Goal: Information Seeking & Learning: Learn about a topic

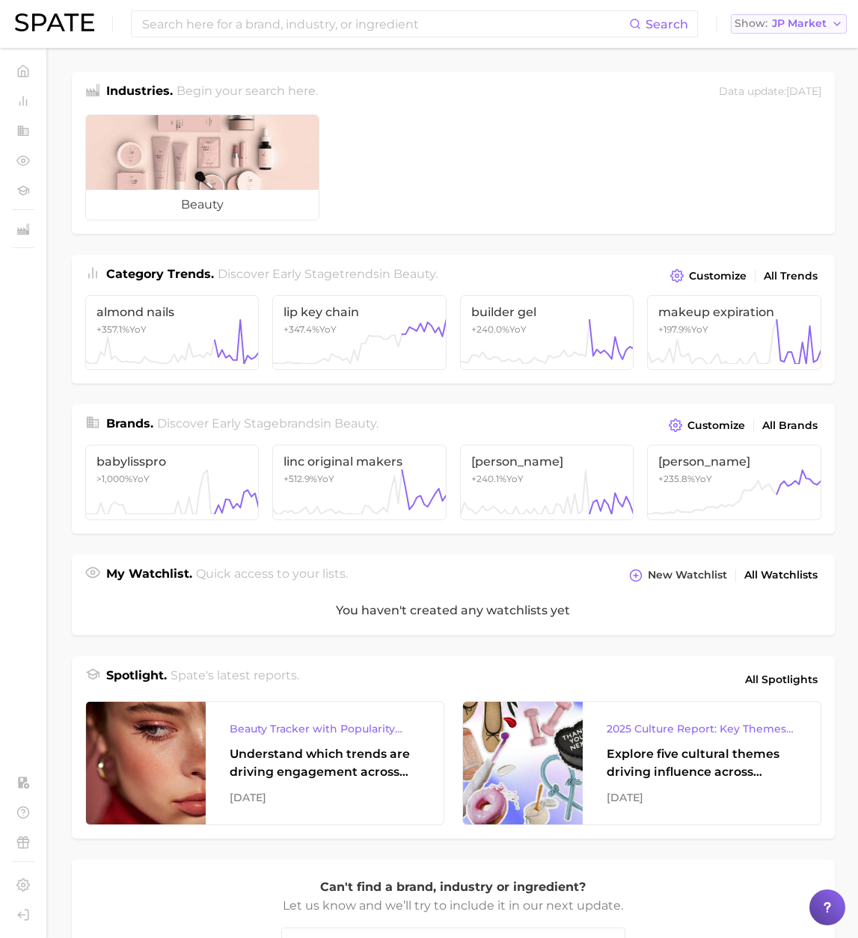
click at [781, 27] on span "JP Market" at bounding box center [799, 23] width 55 height 8
drag, startPoint x: 791, startPoint y: 41, endPoint x: 715, endPoint y: 43, distance: 76.3
click at [791, 41] on button "[GEOGRAPHIC_DATA]" at bounding box center [796, 48] width 131 height 27
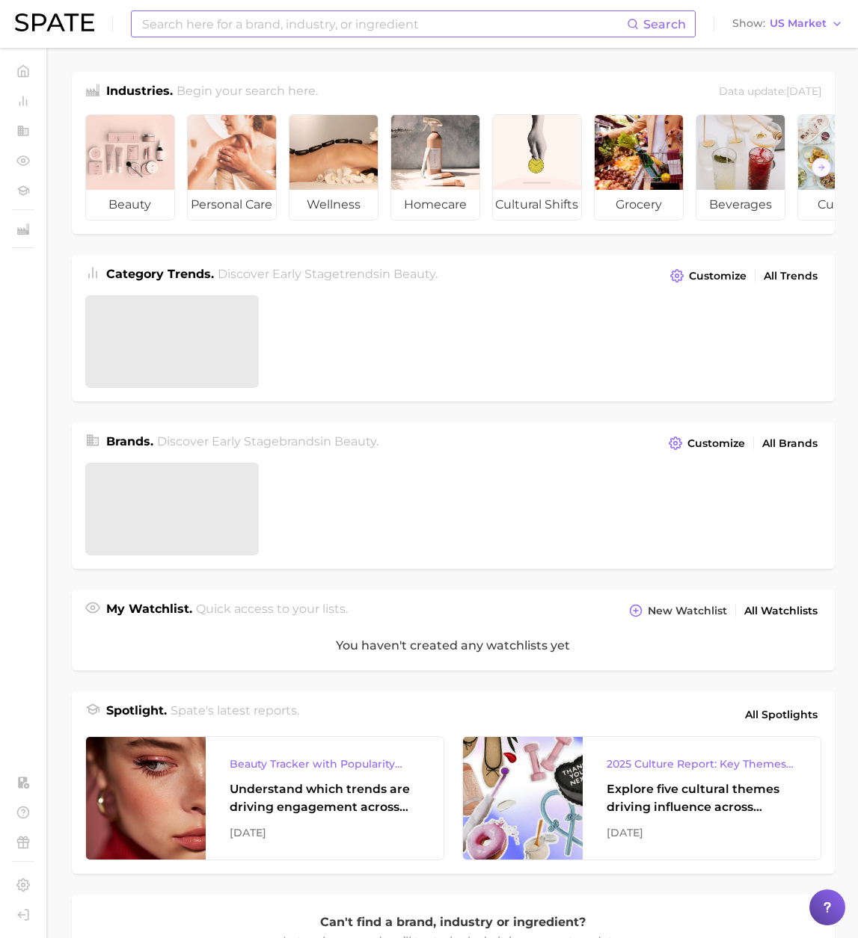
click at [571, 25] on input at bounding box center [384, 23] width 486 height 25
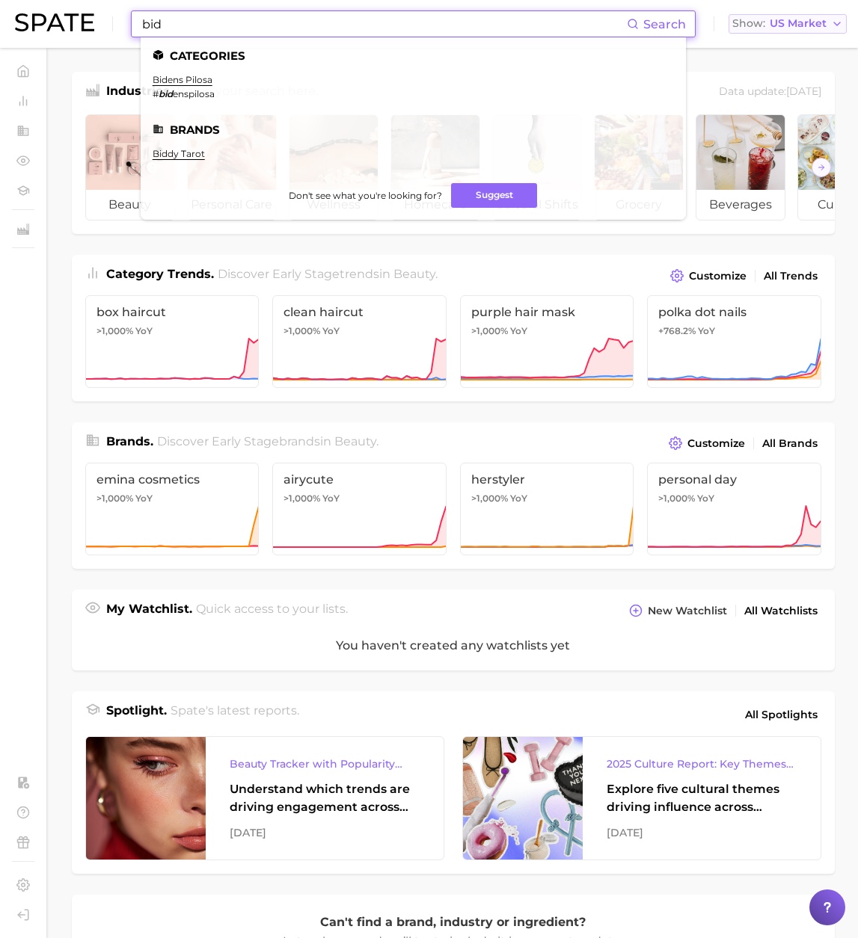
click at [783, 26] on span "US Market" at bounding box center [797, 23] width 57 height 8
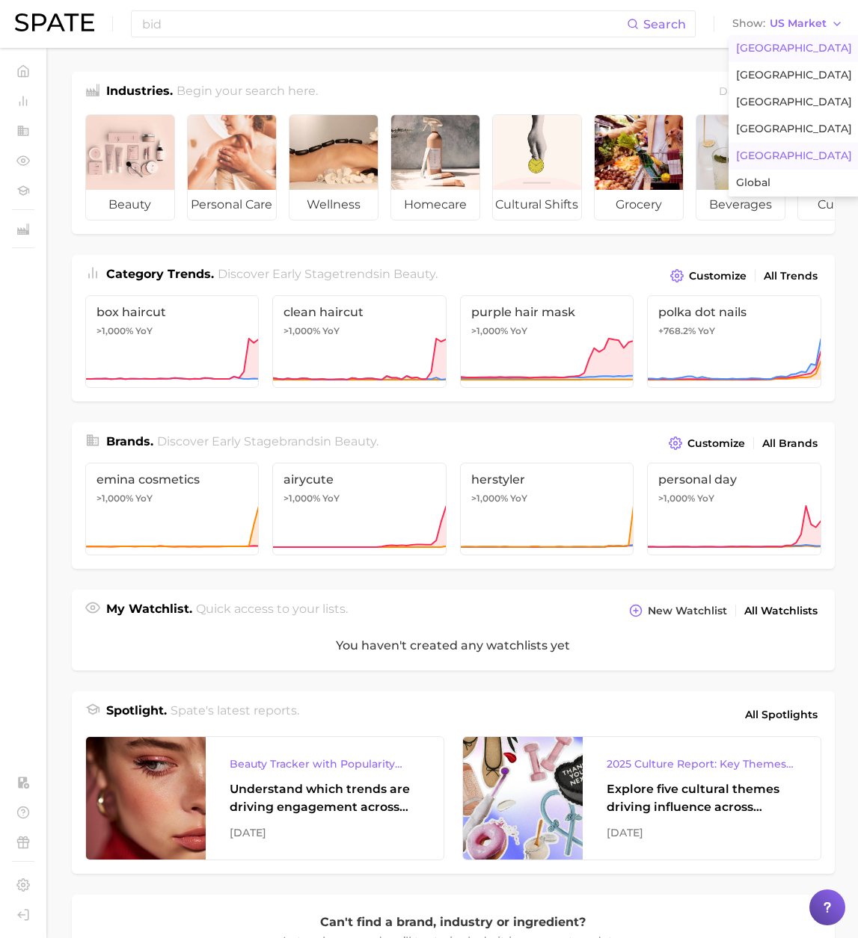
click at [768, 159] on span "[GEOGRAPHIC_DATA]" at bounding box center [794, 156] width 116 height 13
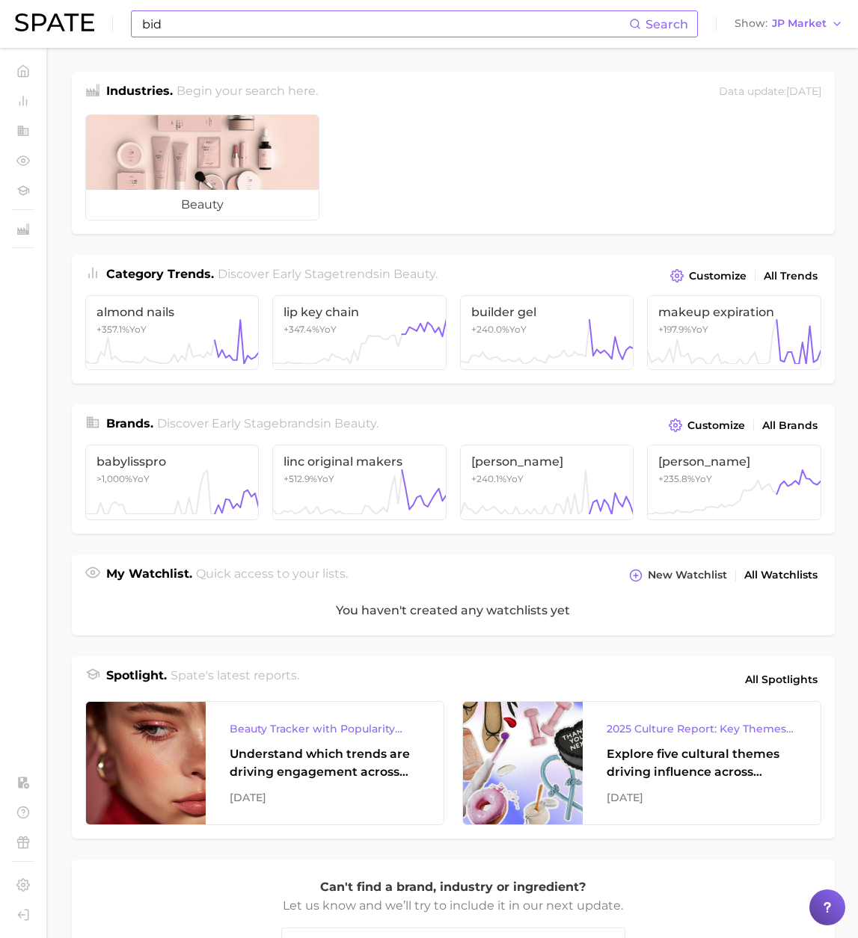
click at [197, 28] on input "bid" at bounding box center [385, 23] width 488 height 25
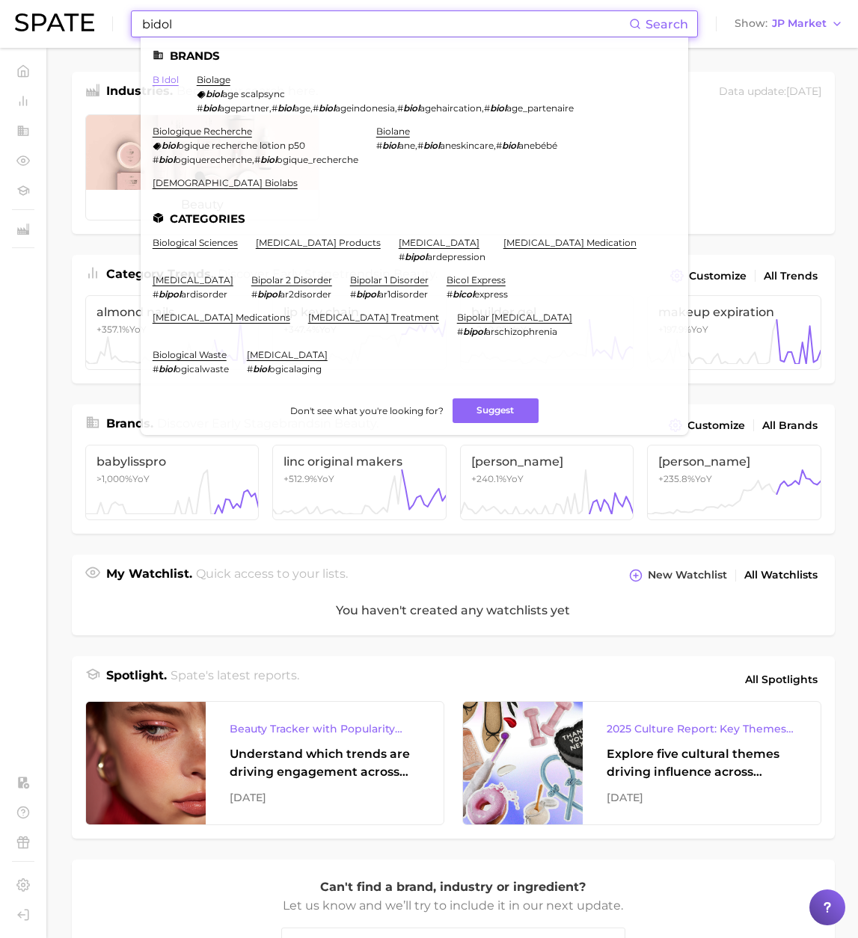
type input "bidol"
click at [165, 84] on link "b idol" at bounding box center [166, 79] width 26 height 11
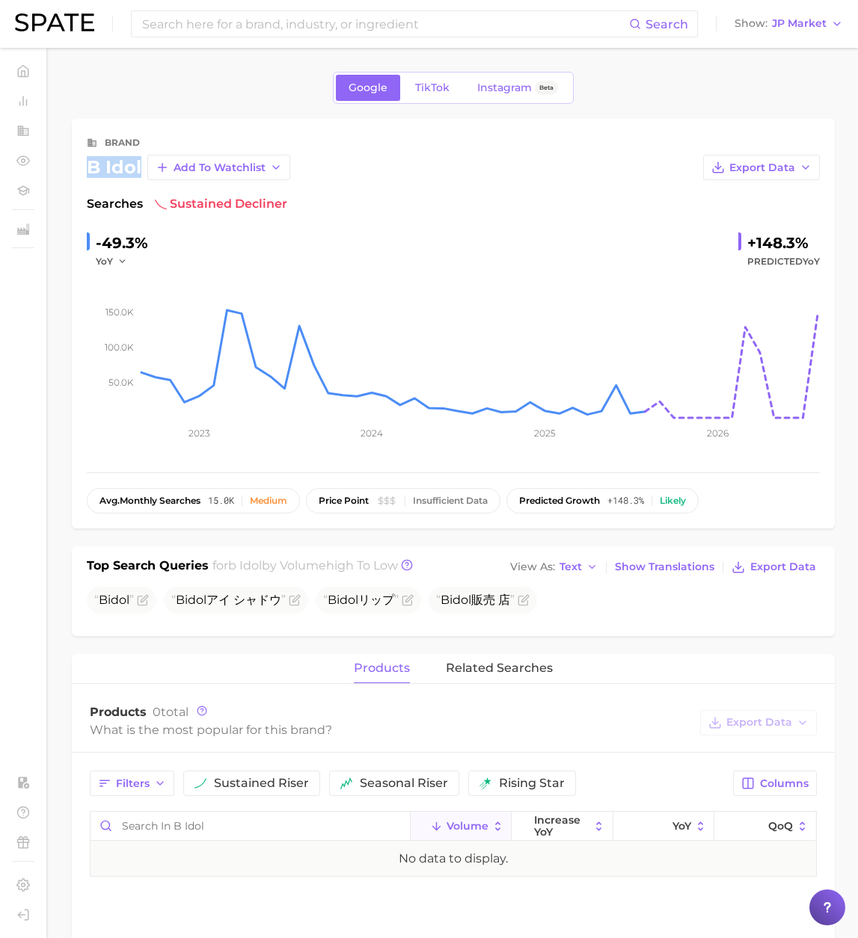
drag, startPoint x: 139, startPoint y: 168, endPoint x: 84, endPoint y: 168, distance: 55.3
click at [84, 168] on div "brand b idol Add to Watchlist Export Data Searches sustained decliner -49.3% Yo…" at bounding box center [453, 324] width 763 height 410
copy div "b idol"
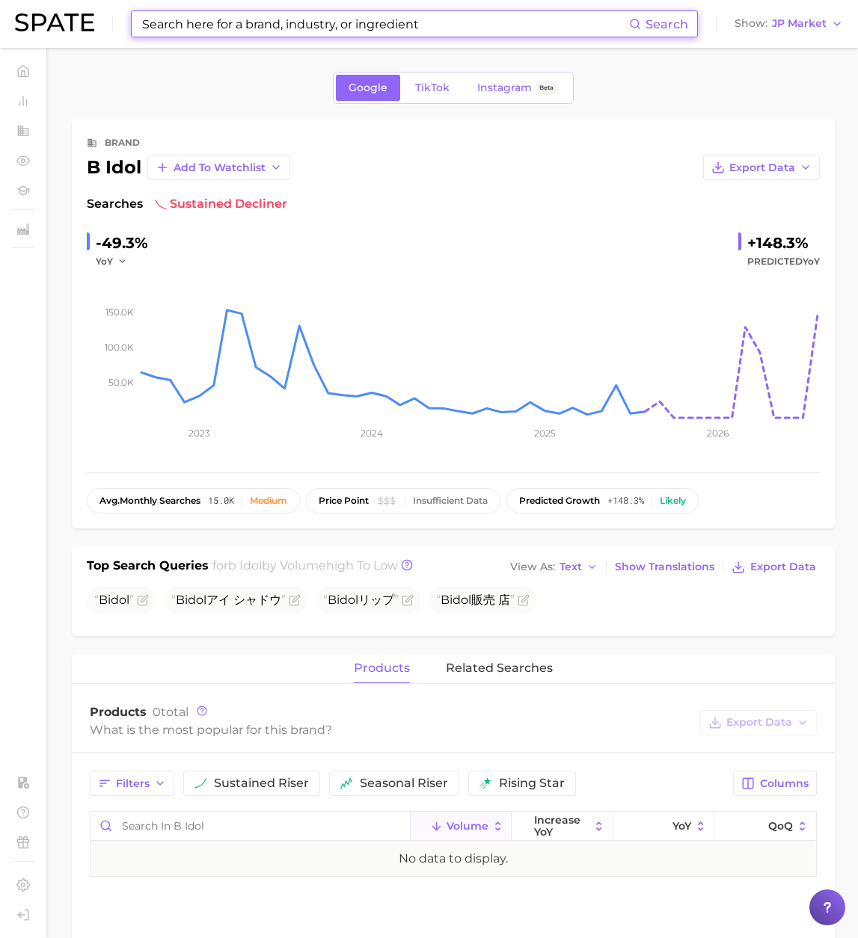
click at [213, 25] on input at bounding box center [385, 23] width 488 height 25
click at [359, 23] on input at bounding box center [385, 23] width 488 height 25
click at [790, 19] on span "JP Market" at bounding box center [799, 23] width 55 height 8
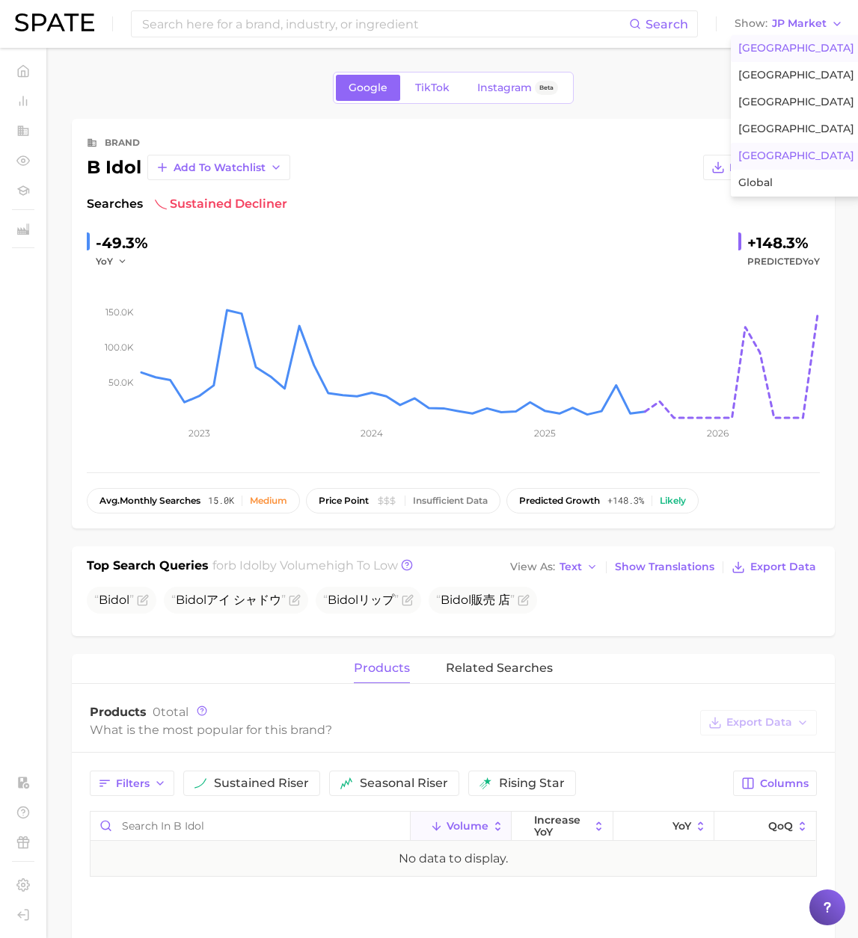
click at [797, 37] on button "[GEOGRAPHIC_DATA]" at bounding box center [796, 48] width 131 height 27
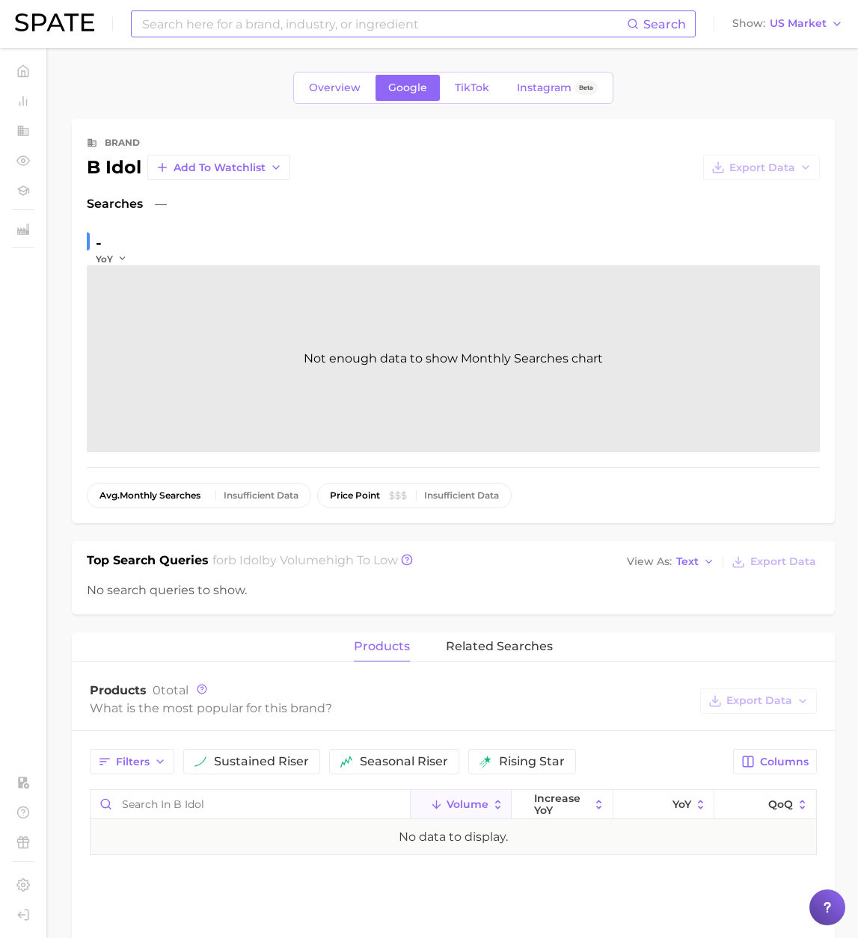
click at [384, 29] on input at bounding box center [384, 23] width 486 height 25
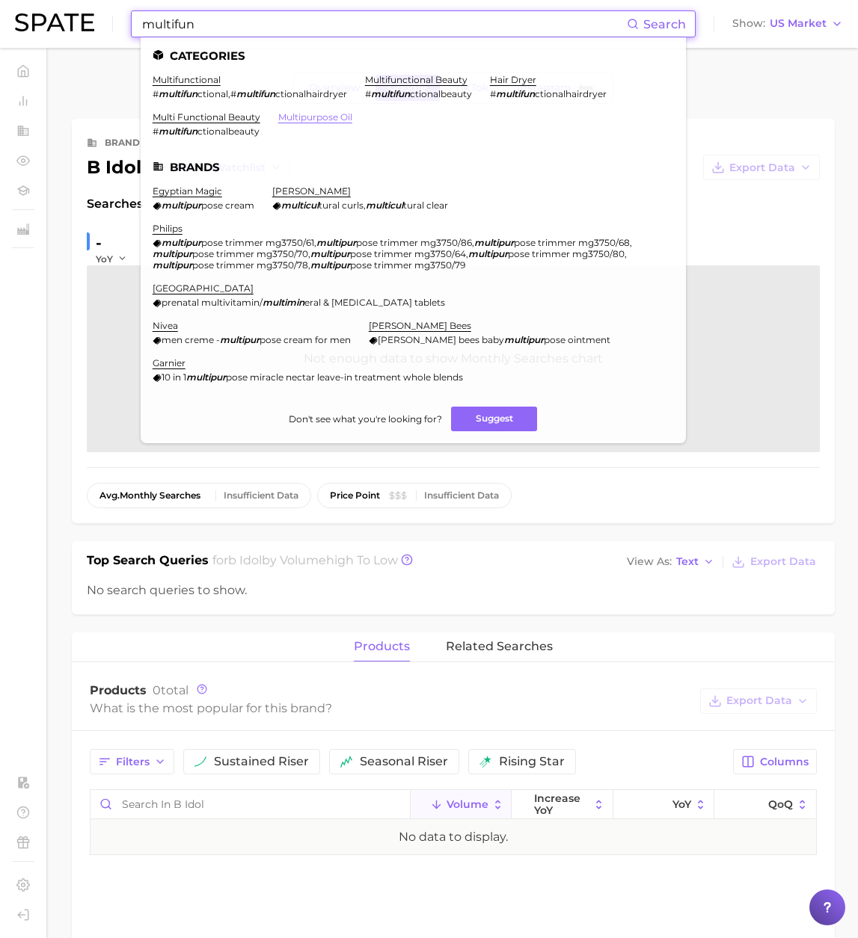
type input "multifun"
click at [327, 117] on link "multipurpose oil" at bounding box center [315, 116] width 74 height 11
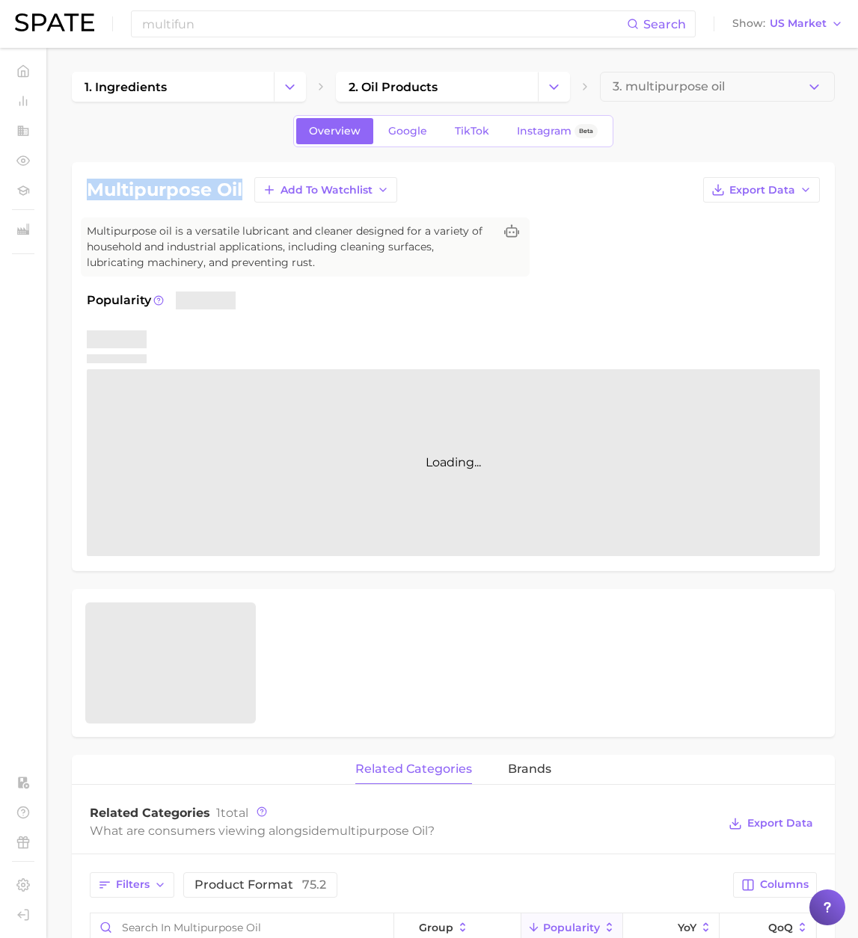
drag, startPoint x: 242, startPoint y: 189, endPoint x: 84, endPoint y: 194, distance: 158.6
click at [84, 194] on div "multipurpose oil Add to Watchlist Export Data Multipurpose oil is a versatile l…" at bounding box center [453, 366] width 763 height 409
copy h1 "multipurpose oil"
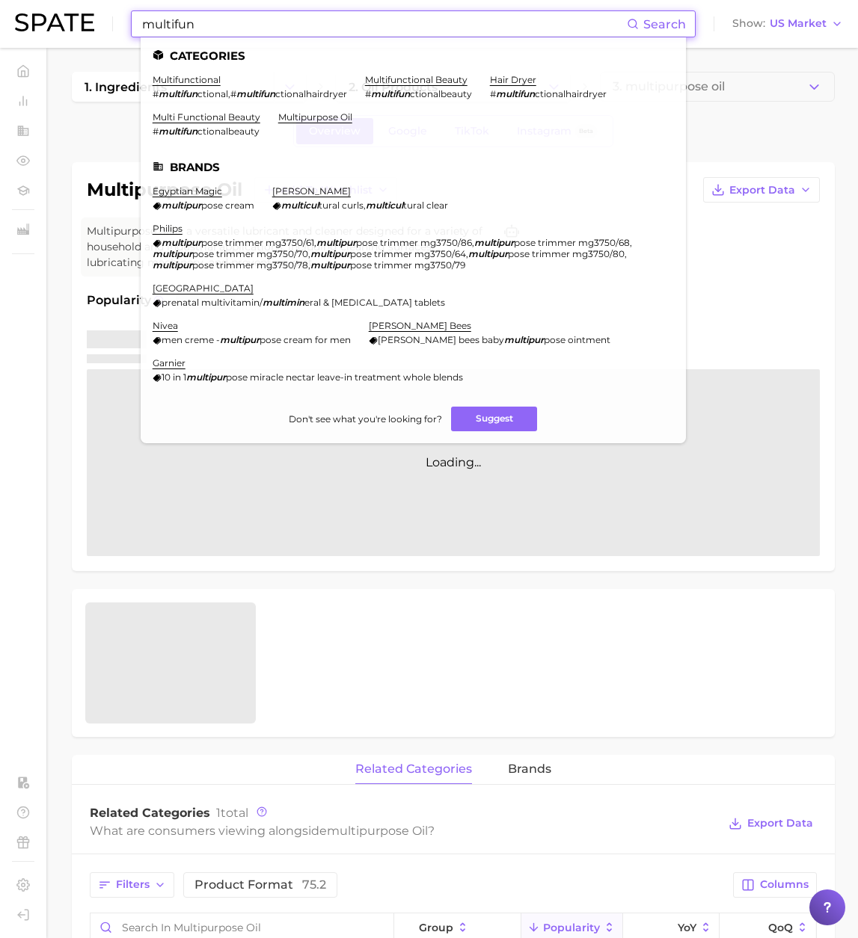
drag, startPoint x: 169, startPoint y: 25, endPoint x: 23, endPoint y: 19, distance: 145.9
click at [25, 19] on div "multifun Search Categories multifunctional # multifun ctional , # multifun ctio…" at bounding box center [429, 24] width 828 height 48
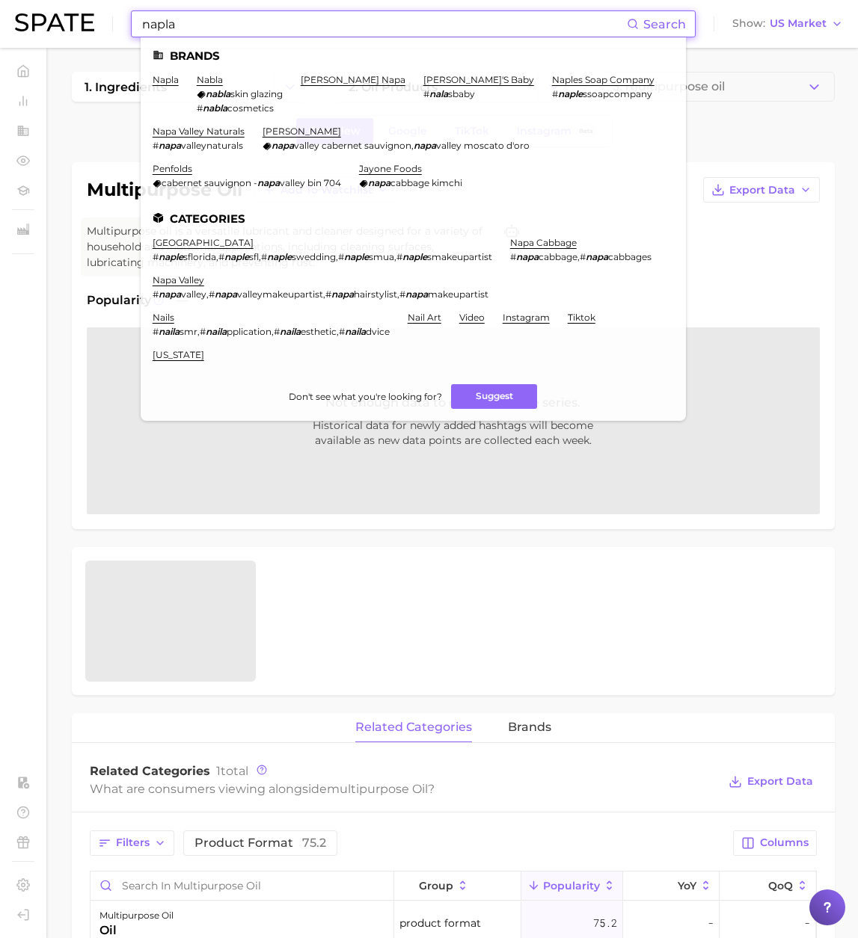
type input "napla"
click at [167, 84] on li "napla" at bounding box center [166, 94] width 26 height 40
click at [167, 79] on link "napla" at bounding box center [166, 79] width 26 height 11
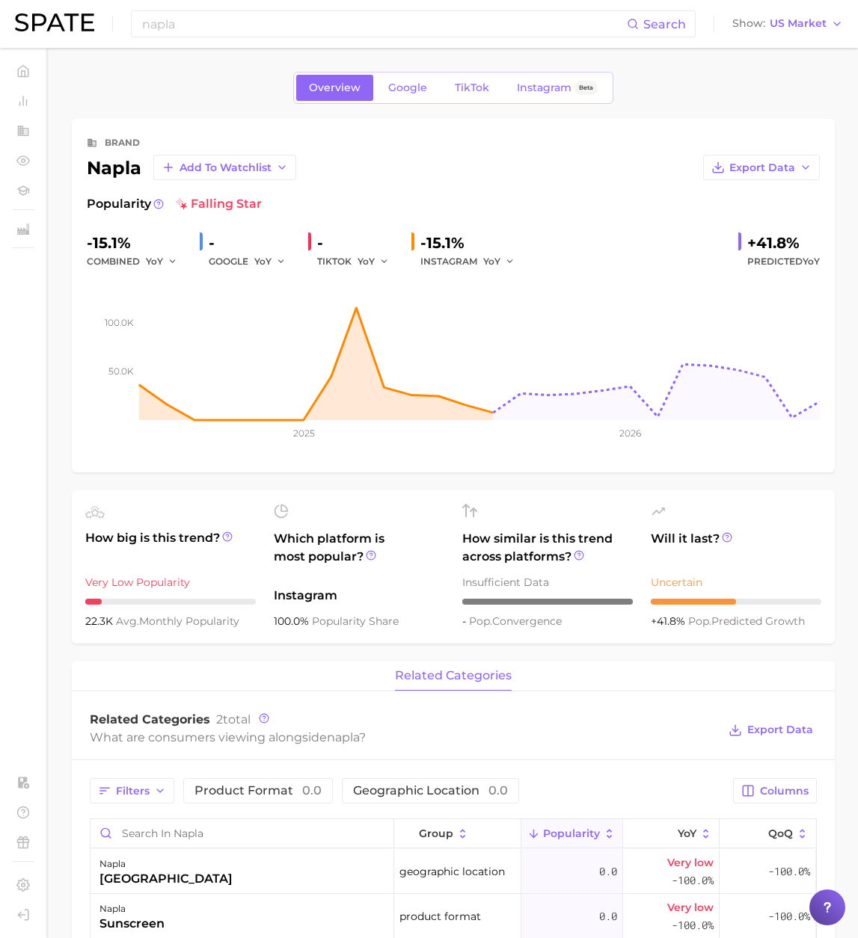
click at [126, 170] on div "napla Add to Watchlist" at bounding box center [191, 167] width 209 height 25
copy div "napla"
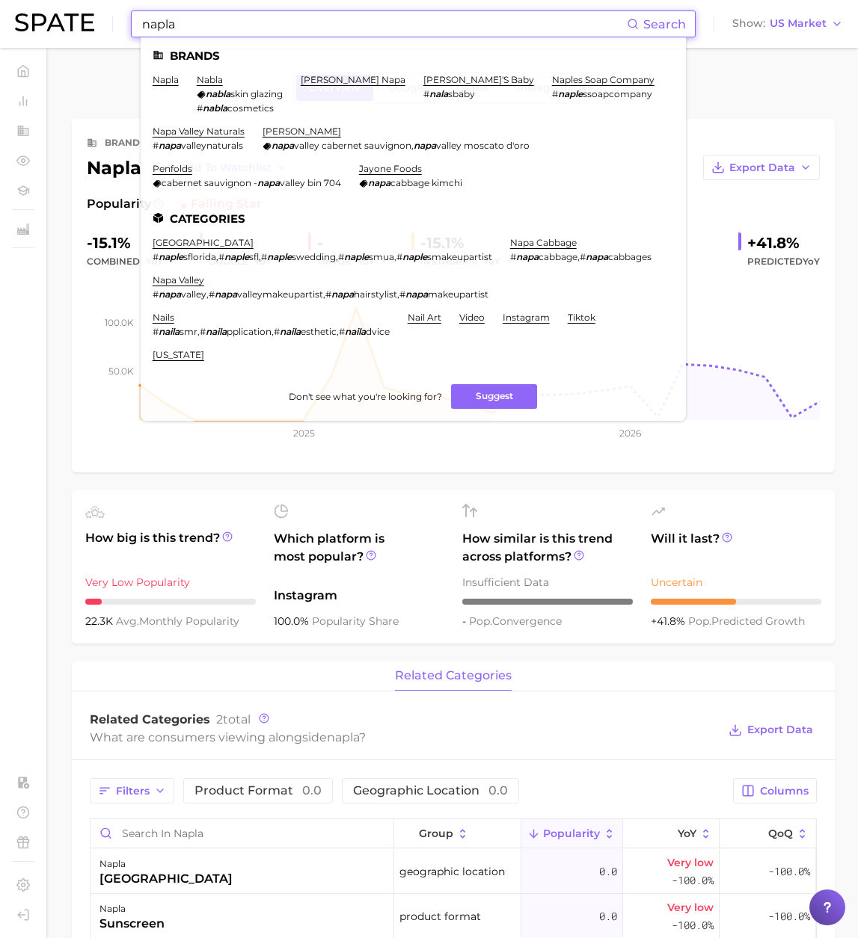
click at [296, 33] on input "napla" at bounding box center [384, 23] width 486 height 25
drag, startPoint x: 307, startPoint y: 31, endPoint x: 66, endPoint y: 26, distance: 240.8
click at [66, 26] on div "napla Search Brands napla nabla nabla skin glazing # nabla cosmetics [PERSON_NA…" at bounding box center [429, 24] width 828 height 48
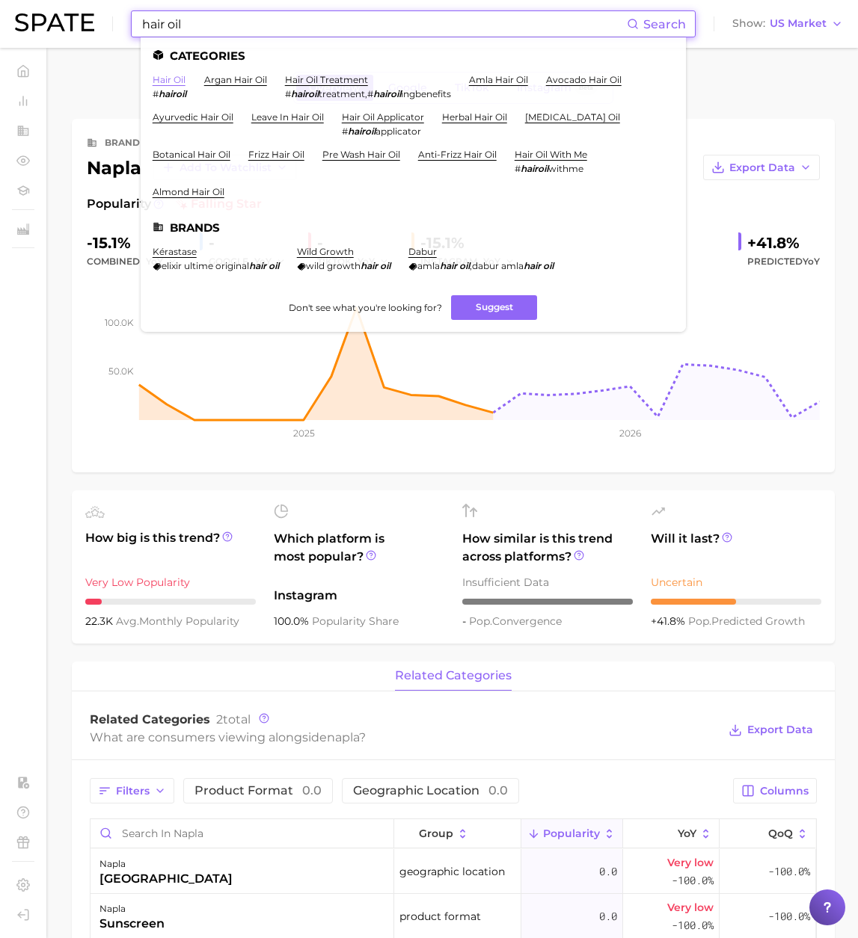
type input "hair oil"
click at [172, 81] on link "hair oil" at bounding box center [169, 79] width 33 height 11
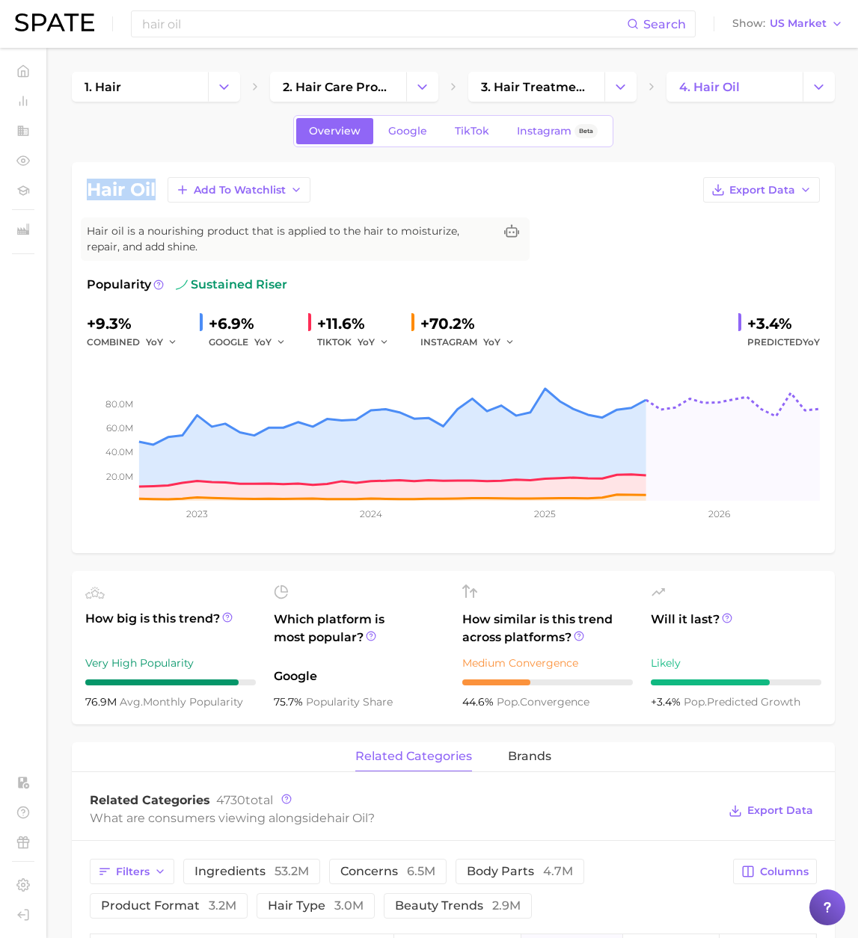
drag, startPoint x: 157, startPoint y: 191, endPoint x: 89, endPoint y: 188, distance: 68.1
click at [89, 188] on div "hair oil Add to Watchlist Export Data" at bounding box center [453, 189] width 733 height 25
copy h1 "hair oil"
click at [209, 34] on input "hair oil" at bounding box center [384, 23] width 486 height 25
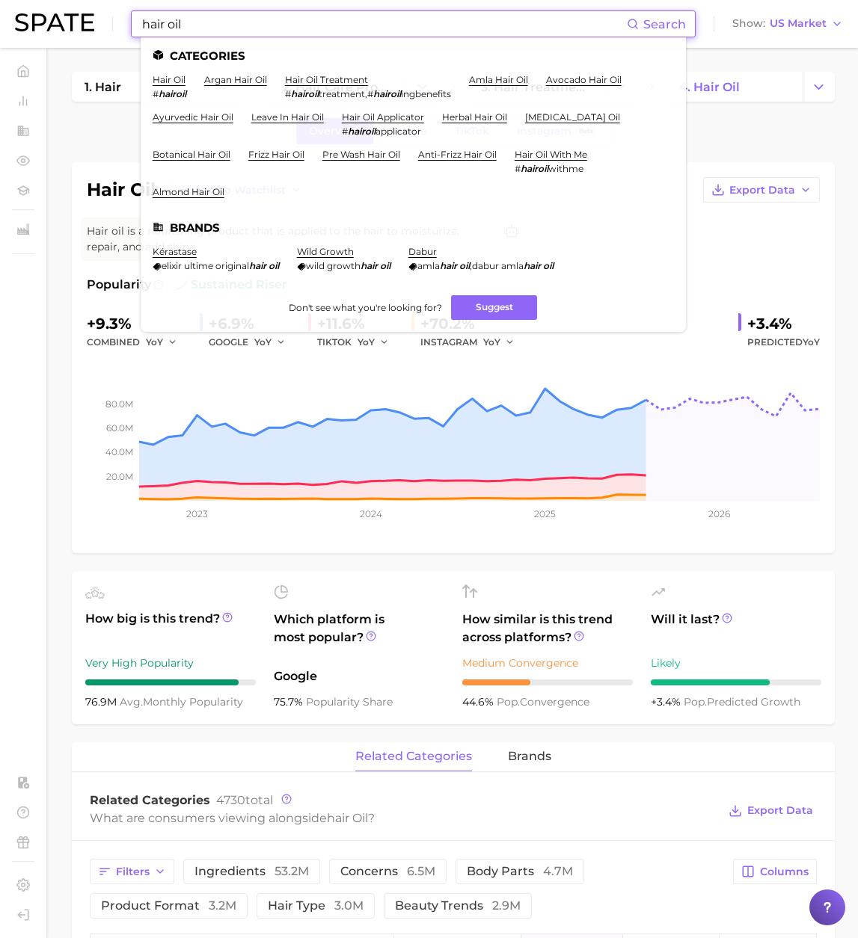
drag, startPoint x: 158, startPoint y: 25, endPoint x: 9, endPoint y: 28, distance: 148.8
click at [9, 28] on header "hair oil Search Categories hair oil # hairoil argan hair oil hair oil treatment…" at bounding box center [429, 24] width 858 height 48
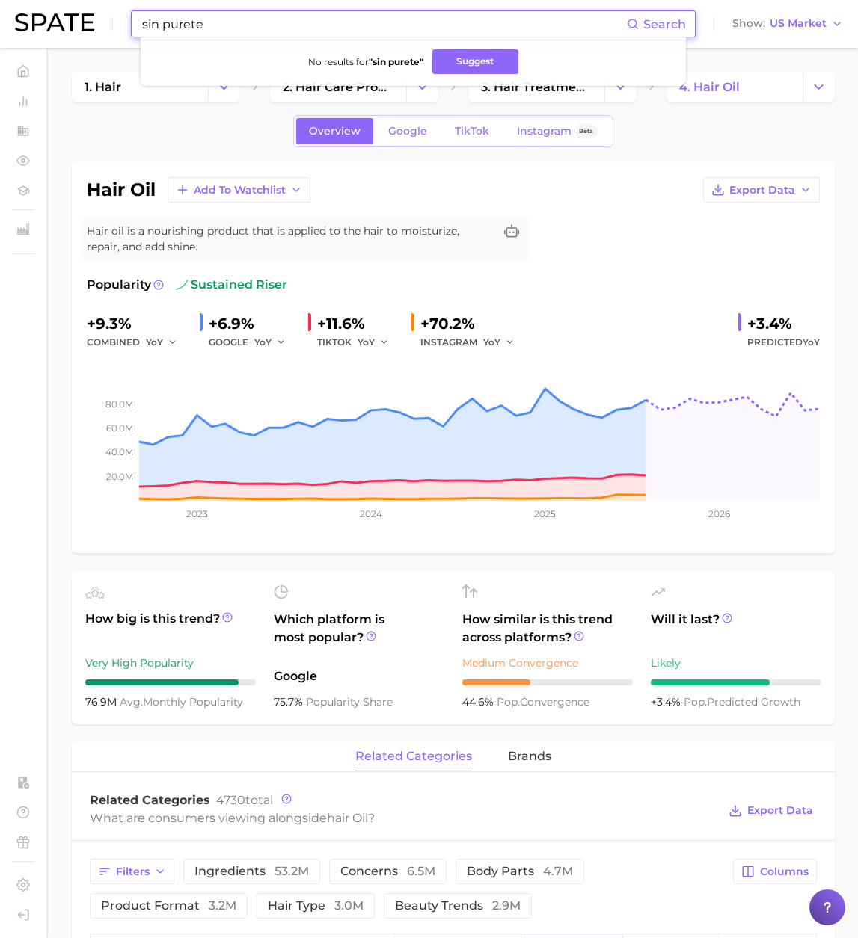
drag, startPoint x: 217, startPoint y: 29, endPoint x: 58, endPoint y: 27, distance: 158.5
click at [52, 25] on div "sin purete Search No results for " sin purete " Suggest Show US Market" at bounding box center [429, 24] width 828 height 48
click at [301, 17] on input "sin purete" at bounding box center [384, 23] width 486 height 25
drag, startPoint x: 221, startPoint y: 16, endPoint x: 58, endPoint y: 11, distance: 163.1
click at [58, 11] on div "sin purete Search No results for " sin purete " Suggest Show US Market" at bounding box center [429, 24] width 828 height 48
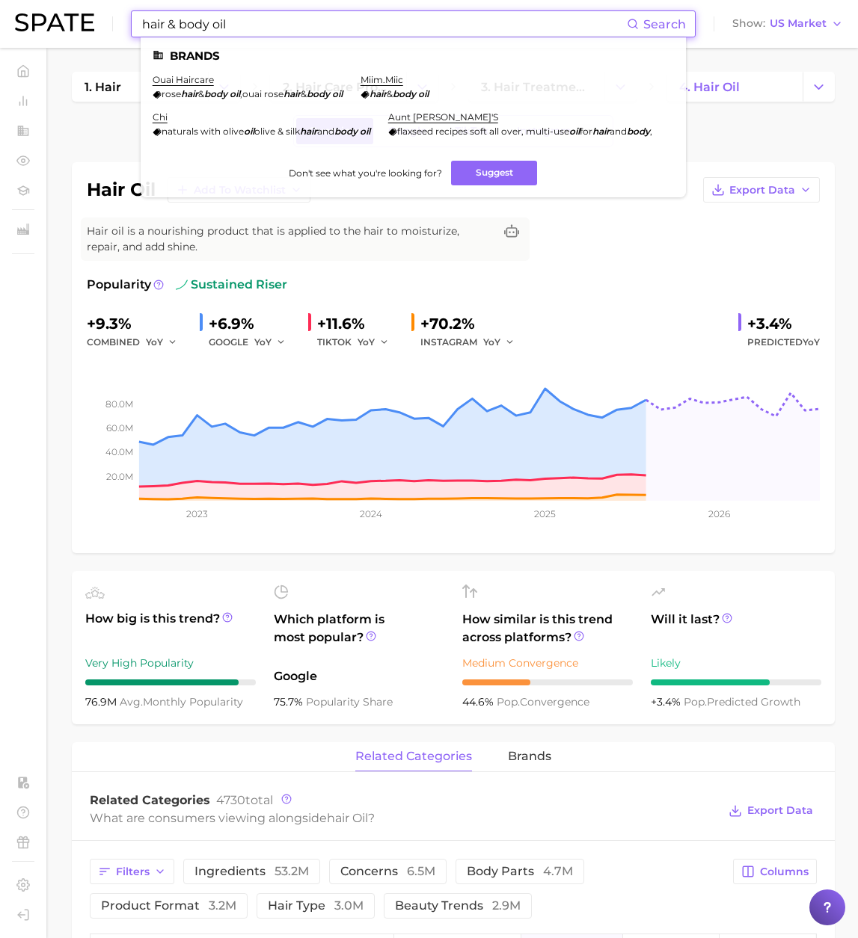
drag, startPoint x: 241, startPoint y: 26, endPoint x: 129, endPoint y: 22, distance: 111.5
click at [132, 22] on div "hair & body oil Search Brands ouai haircare rose hair & body oil , ouai rose ha…" at bounding box center [413, 23] width 565 height 27
drag, startPoint x: 283, startPoint y: 18, endPoint x: 257, endPoint y: 26, distance: 26.7
click at [278, 21] on input "hair & body oil" at bounding box center [384, 23] width 486 height 25
drag, startPoint x: 194, startPoint y: 24, endPoint x: 123, endPoint y: 22, distance: 71.1
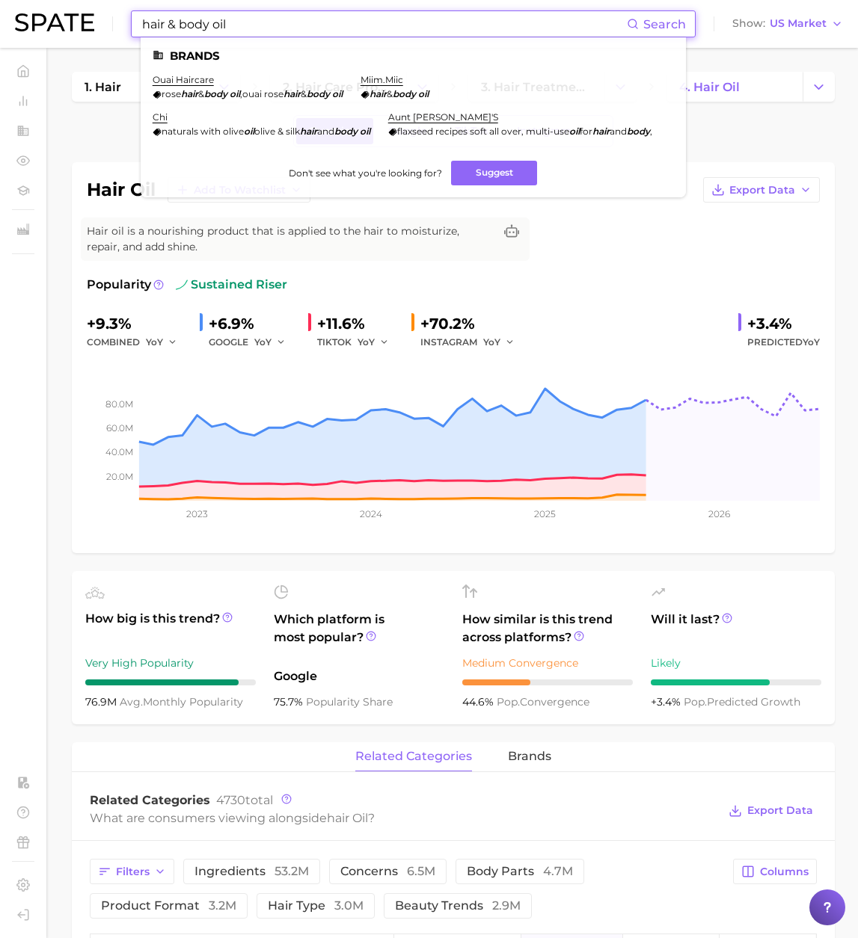
click at [125, 22] on div "hair & body oil Search Brands ouai haircare rose hair & body oil , ouai rose ha…" at bounding box center [429, 24] width 828 height 48
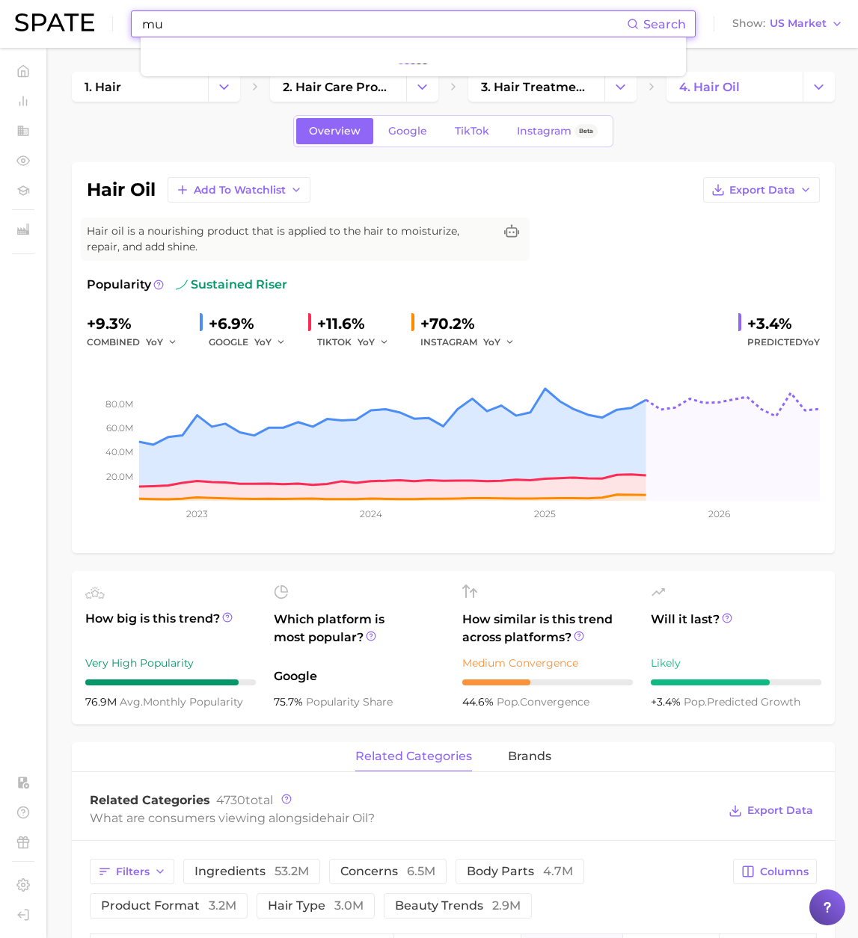
type input "m"
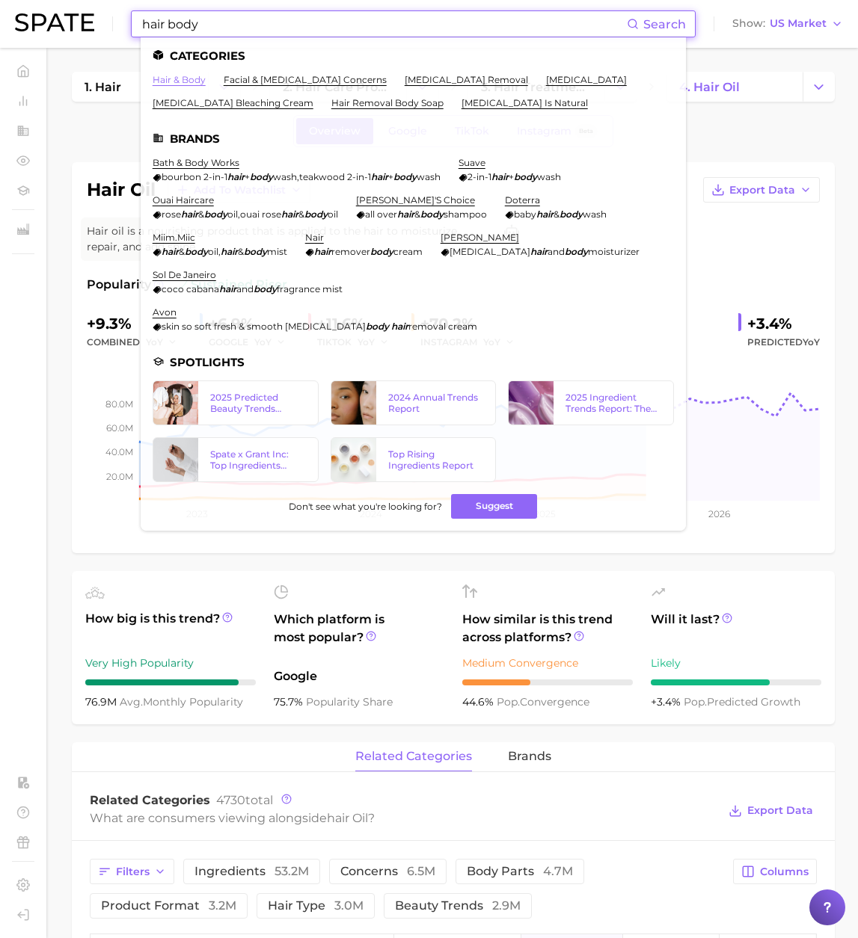
type input "hair body"
click at [176, 83] on link "hair & body" at bounding box center [179, 79] width 53 height 11
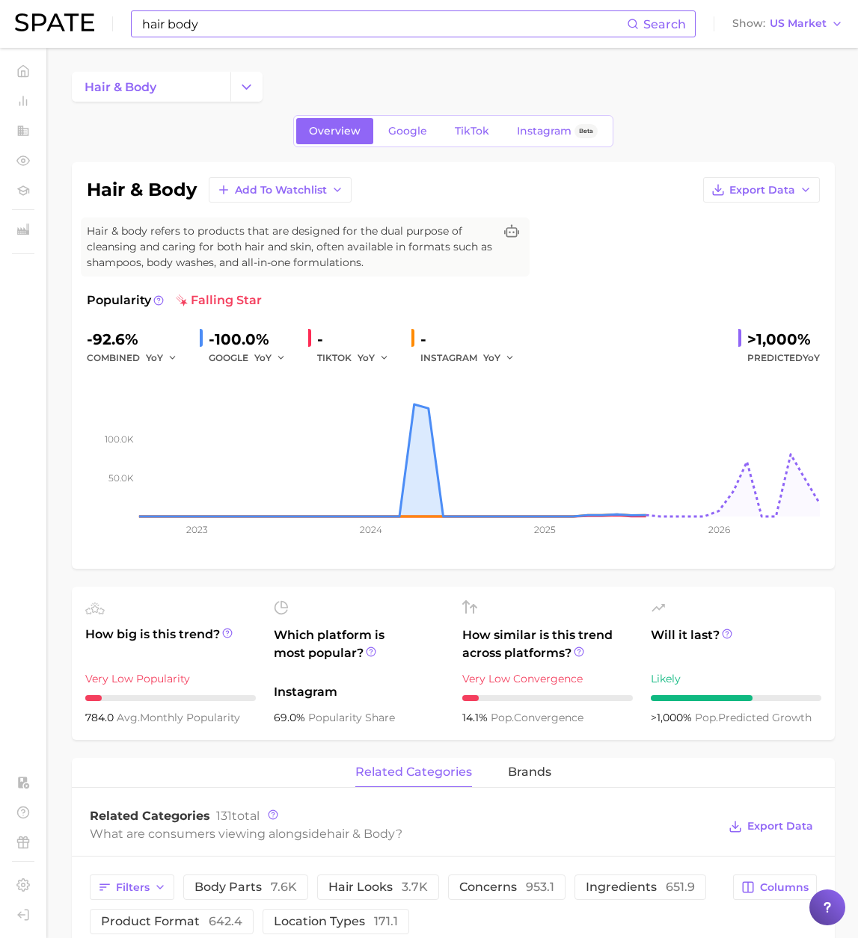
click at [232, 22] on input "hair body" at bounding box center [384, 23] width 486 height 25
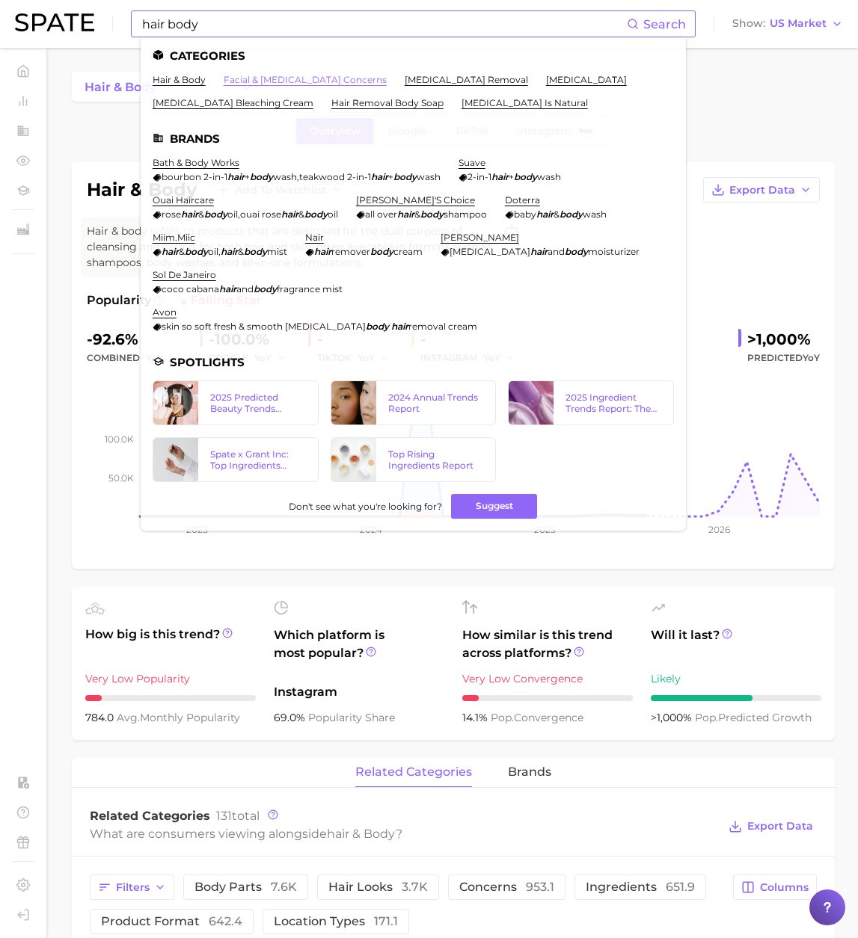
click at [290, 77] on link "facial & [MEDICAL_DATA] concerns" at bounding box center [305, 79] width 163 height 11
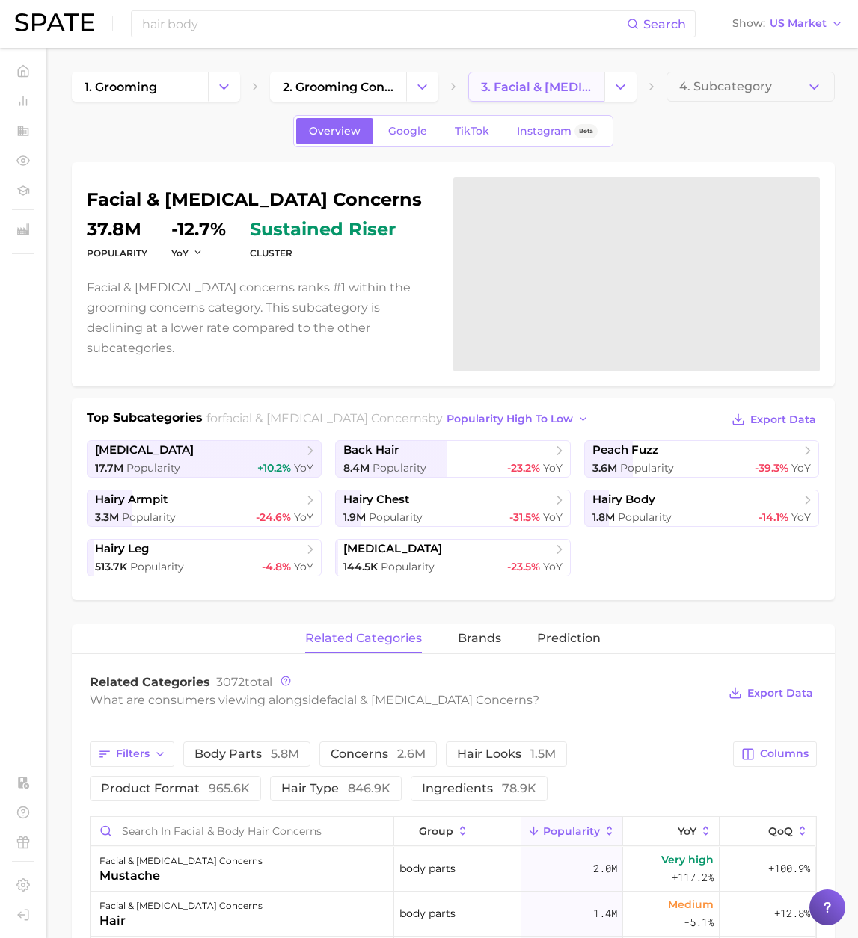
click at [541, 94] on link "3. facial & [MEDICAL_DATA] concerns" at bounding box center [536, 87] width 136 height 30
click at [280, 28] on input at bounding box center [384, 23] width 486 height 25
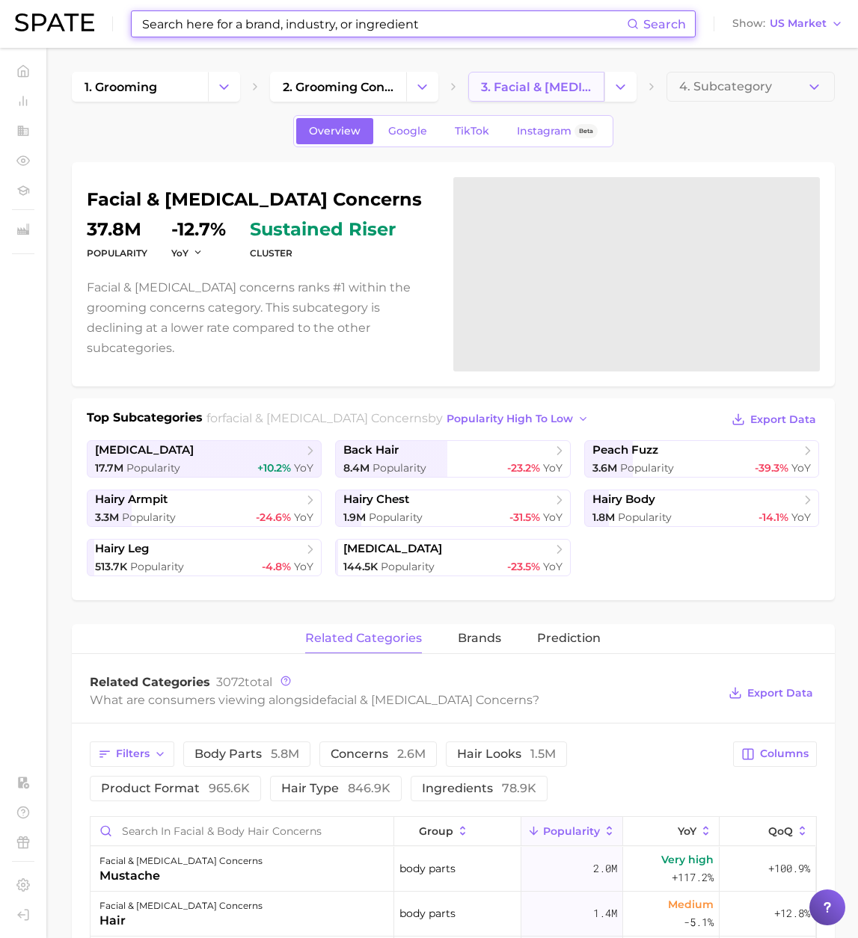
click at [527, 98] on link "3. facial & [MEDICAL_DATA] concerns" at bounding box center [536, 87] width 136 height 30
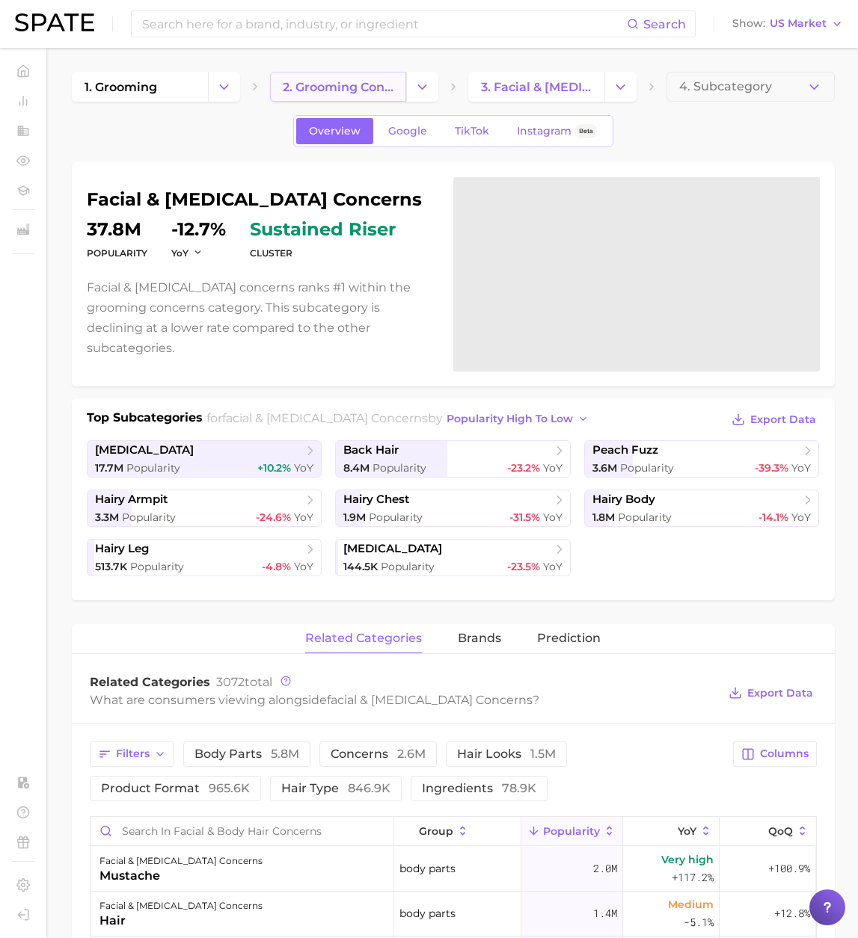
click at [351, 90] on span "2. grooming concerns" at bounding box center [338, 87] width 111 height 14
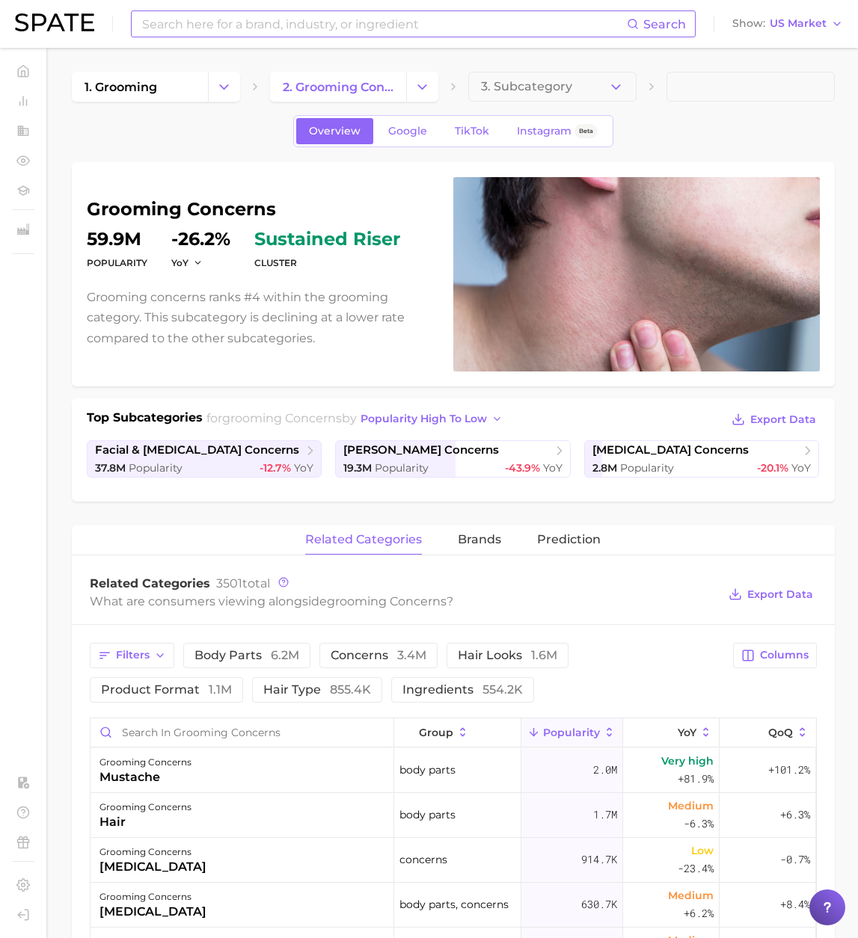
click at [190, 22] on input at bounding box center [384, 23] width 486 height 25
